Goal: Find specific page/section: Find specific page/section

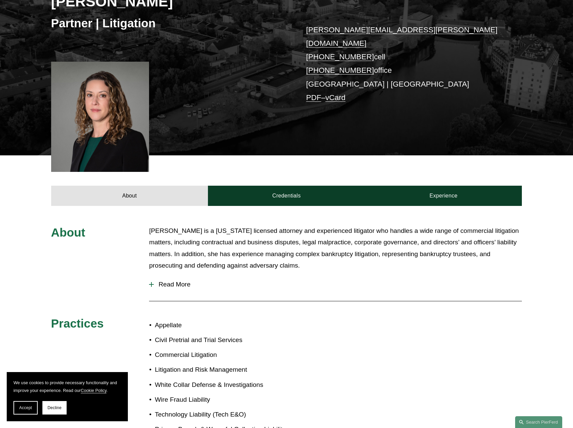
scroll to position [168, 0]
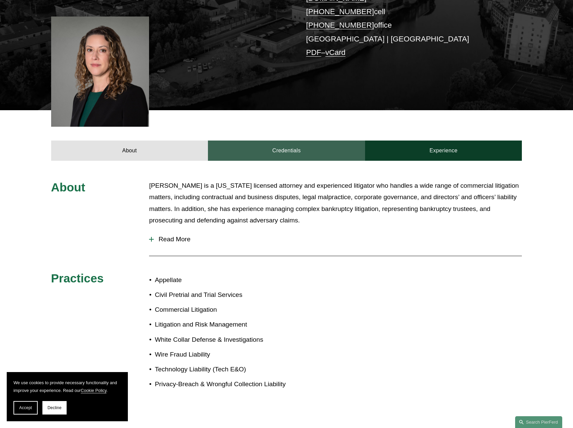
click at [291, 140] on link "Credentials" at bounding box center [286, 150] width 157 height 20
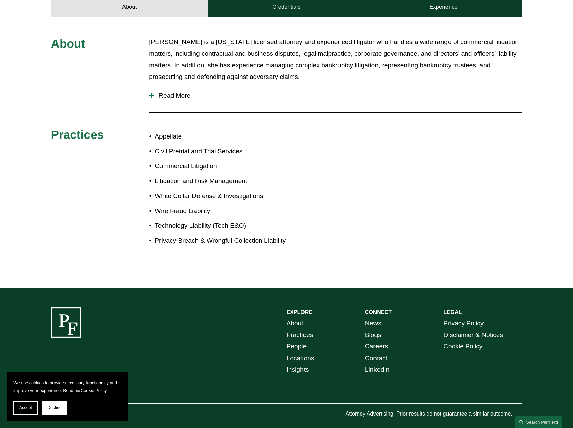
scroll to position [110, 0]
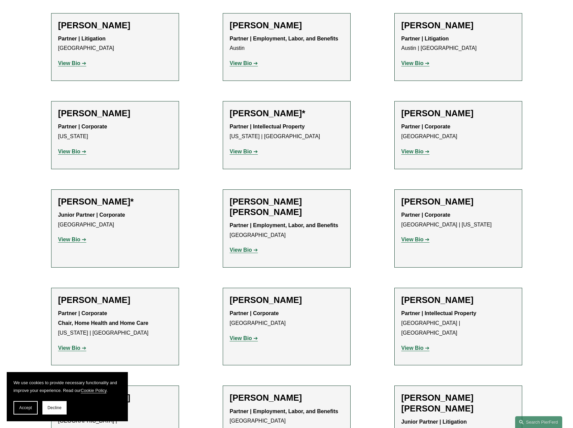
scroll to position [168, 0]
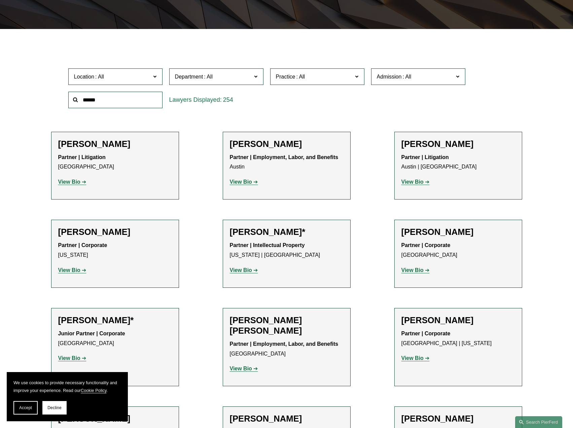
click at [157, 79] on span at bounding box center [154, 76] width 3 height 9
drag, startPoint x: 334, startPoint y: 102, endPoint x: 440, endPoint y: 13, distance: 138.9
click at [334, 102] on div "Location All [GEOGRAPHIC_DATA] [GEOGRAPHIC_DATA] [GEOGRAPHIC_DATA] [GEOGRAPHIC_…" at bounding box center [287, 88] width 444 height 46
